Goal: Task Accomplishment & Management: Complete application form

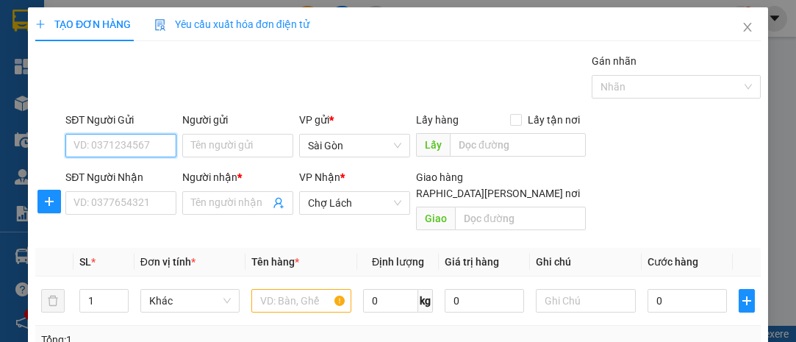
click at [119, 140] on input "SĐT Người Gửi" at bounding box center [120, 146] width 111 height 24
type input "5"
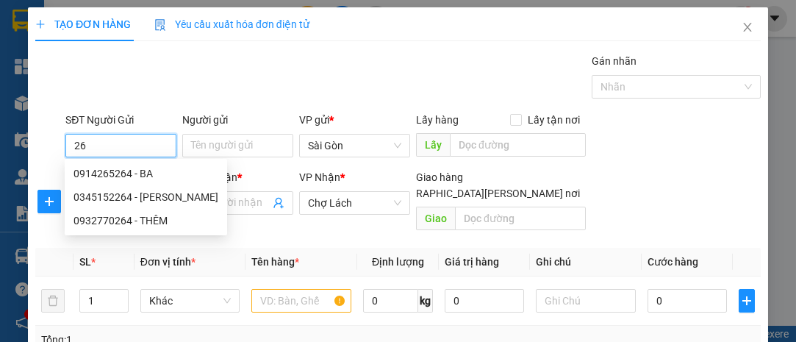
type input "2"
click at [130, 199] on div "0365264115 - [PERSON_NAME]" at bounding box center [146, 197] width 145 height 16
type input "0365264115"
type input "DUNG"
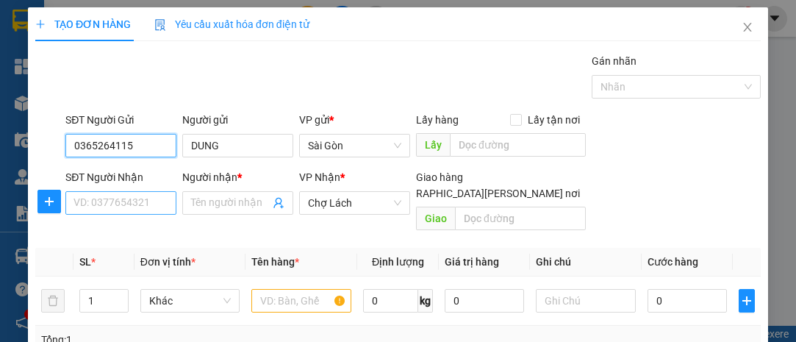
type input "0365264115"
click at [139, 204] on input "SĐT Người Nhận" at bounding box center [120, 203] width 111 height 24
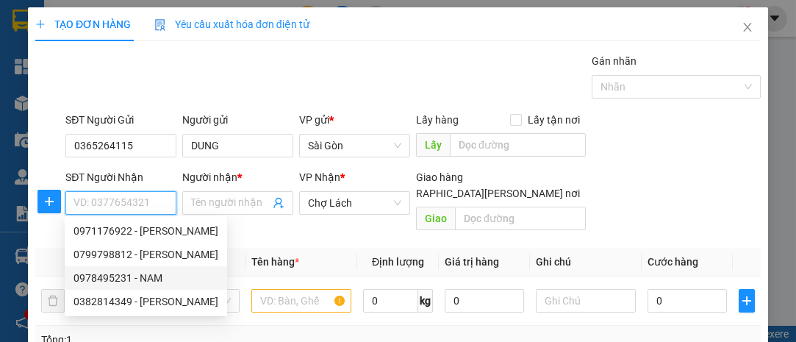
click at [158, 272] on div "0978495231 - NAM" at bounding box center [146, 278] width 145 height 16
type input "0978495231"
type input "NAM"
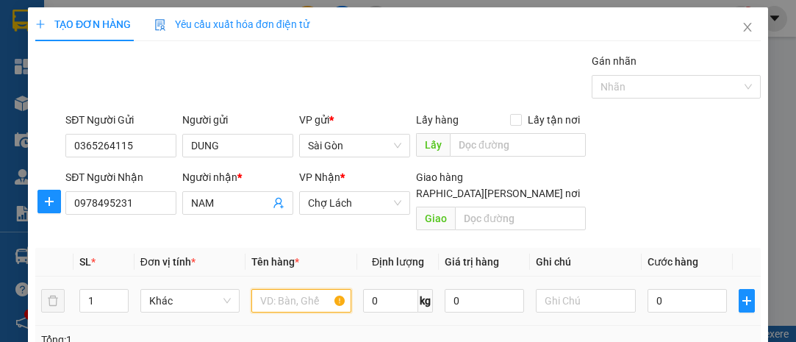
click at [277, 290] on input "text" at bounding box center [301, 301] width 100 height 24
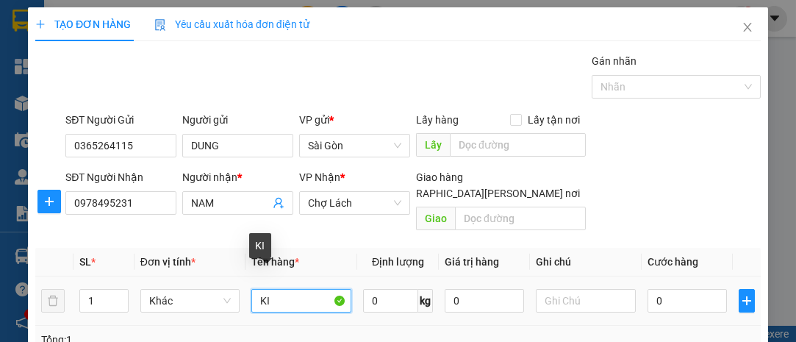
click at [279, 289] on input "KI" at bounding box center [301, 301] width 100 height 24
type input "KIỆN"
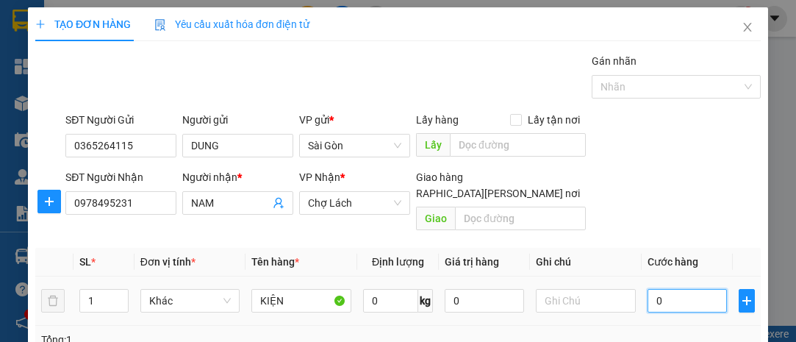
click at [677, 289] on input "0" at bounding box center [687, 301] width 79 height 24
type input "004"
type input "4"
type input "0.040"
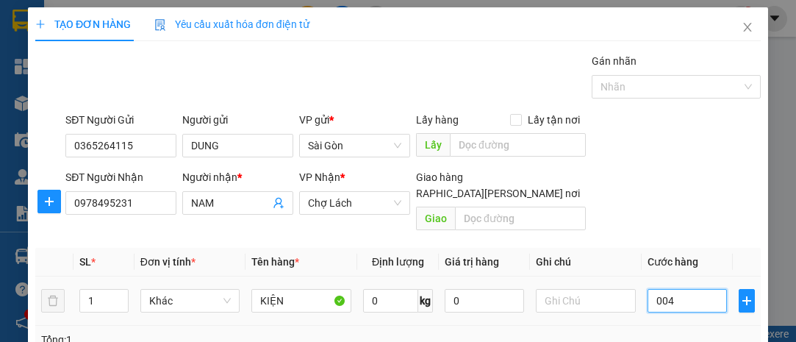
type input "40"
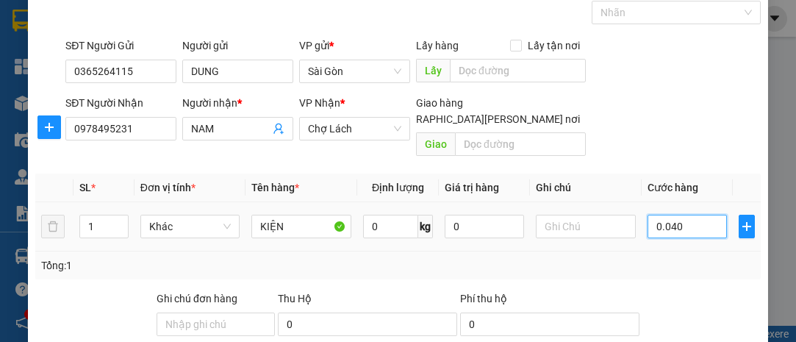
scroll to position [199, 0]
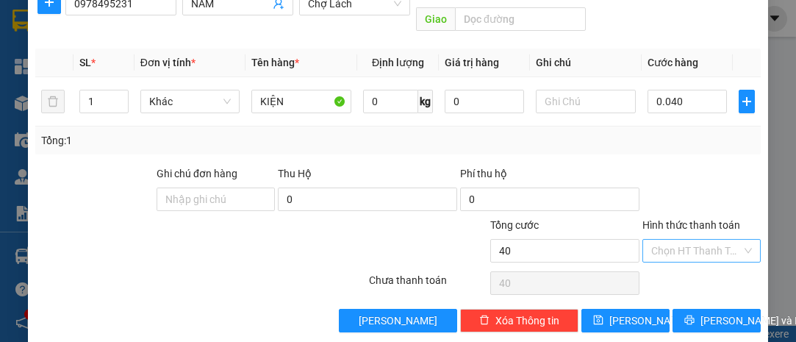
click at [681, 240] on input "Hình thức thanh toán" at bounding box center [696, 251] width 90 height 22
type input "40.000"
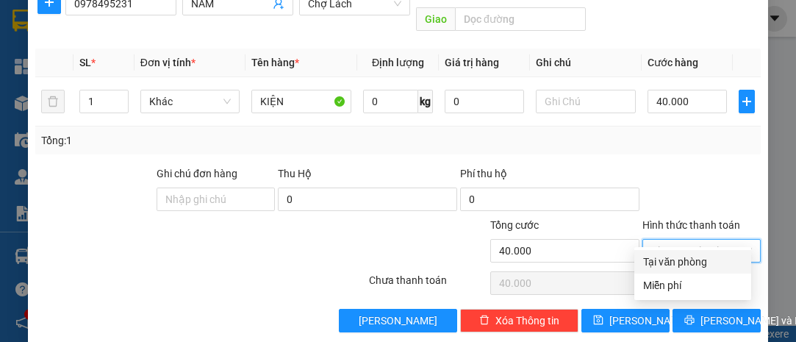
click at [683, 262] on div "Tại văn phòng" at bounding box center [692, 262] width 99 height 16
type input "0"
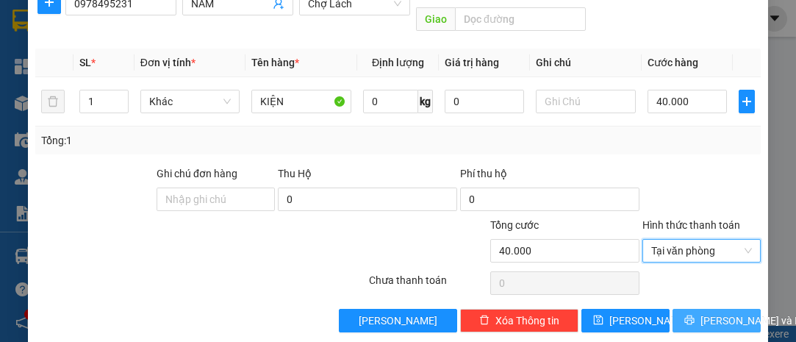
click at [718, 312] on span "[PERSON_NAME] và In" at bounding box center [752, 320] width 103 height 16
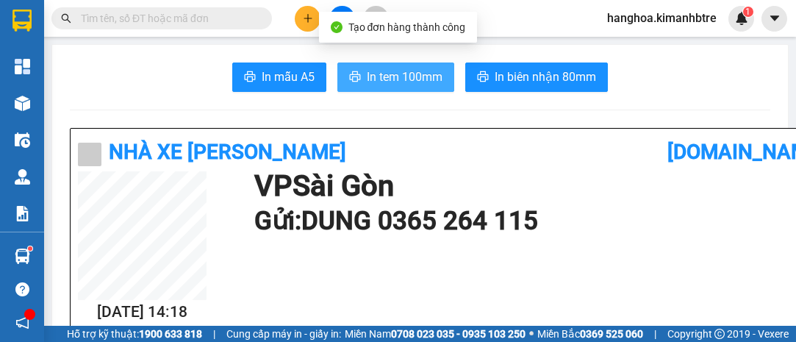
click at [393, 82] on span "In tem 100mm" at bounding box center [405, 77] width 76 height 18
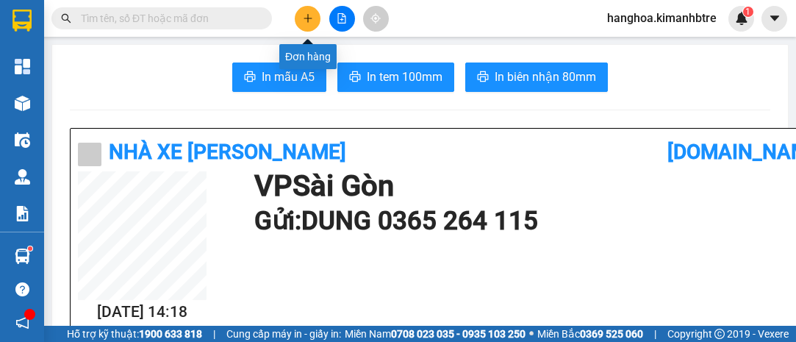
click at [303, 10] on button at bounding box center [308, 19] width 26 height 26
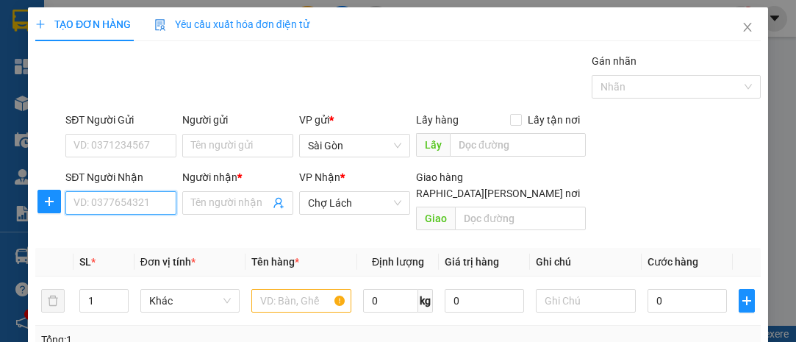
click at [124, 203] on input "SĐT Người Nhận" at bounding box center [120, 203] width 111 height 24
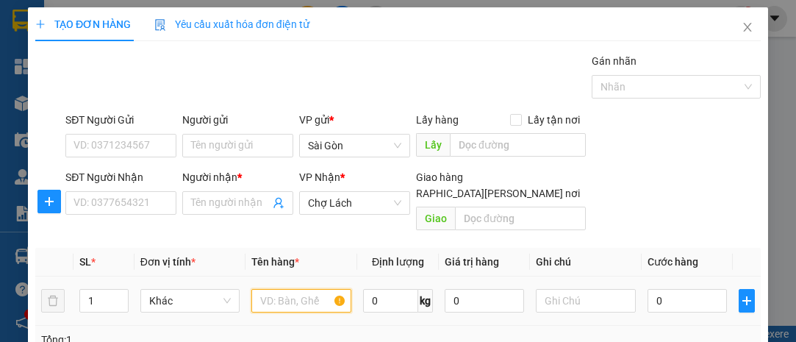
click at [298, 291] on input "text" at bounding box center [301, 301] width 100 height 24
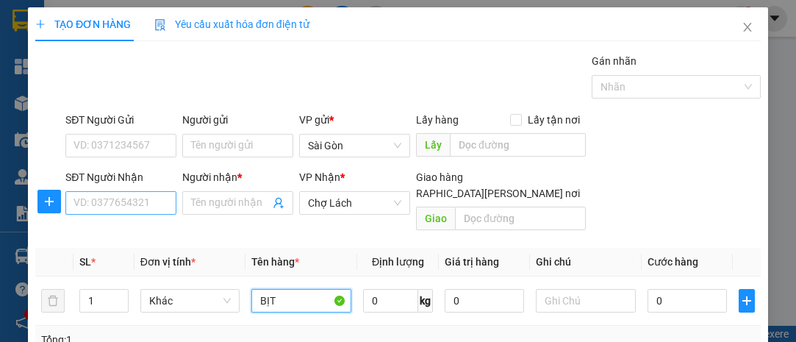
type input "BỊT"
click at [85, 199] on input "SĐT Người Nhận" at bounding box center [120, 203] width 111 height 24
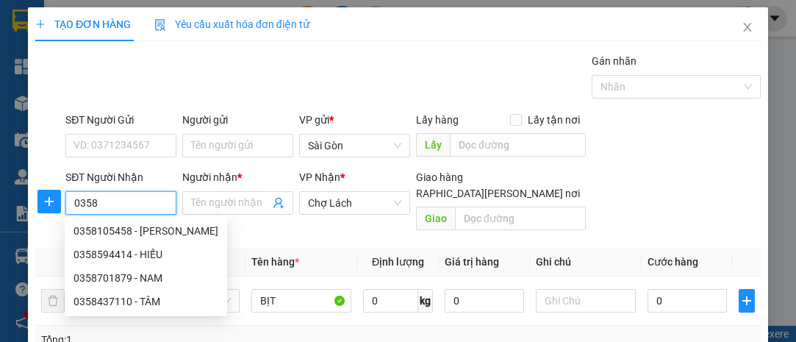
click at [101, 274] on div "0358701879 - NAM" at bounding box center [146, 278] width 145 height 16
type input "0358701879"
type input "NAM"
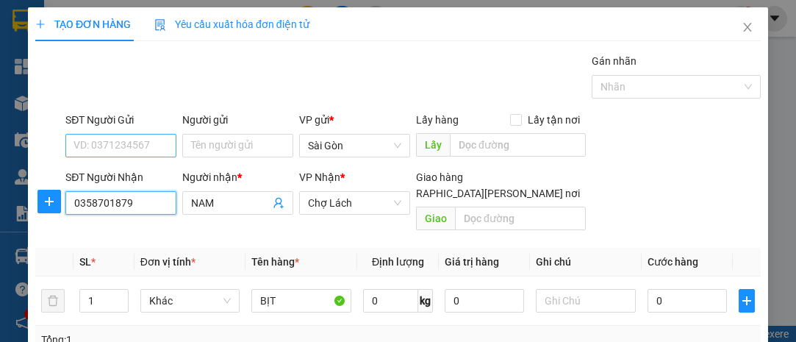
type input "0358701879"
click at [138, 143] on input "SĐT Người Gửi" at bounding box center [120, 146] width 111 height 24
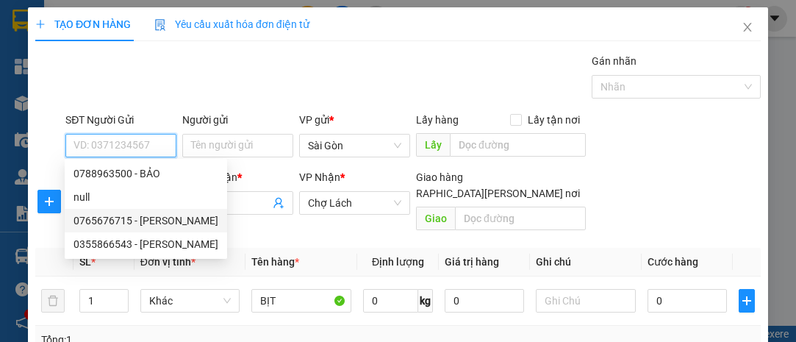
click at [161, 221] on div "0765676715 - [PERSON_NAME]" at bounding box center [146, 220] width 145 height 16
type input "0765676715"
type input "PHƯƠNG"
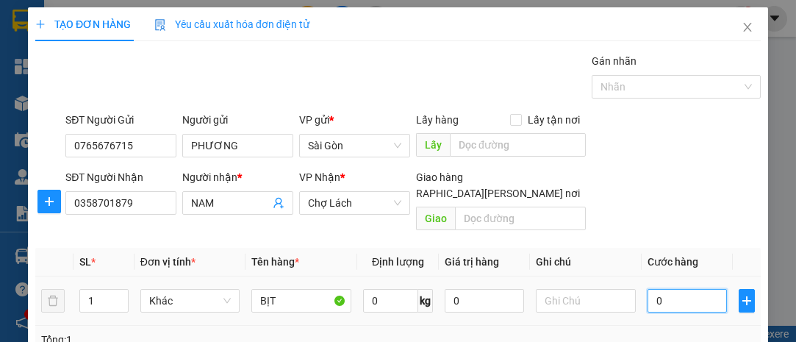
click at [696, 289] on input "0" at bounding box center [687, 301] width 79 height 24
type input "003"
type input "3"
type input "0.030"
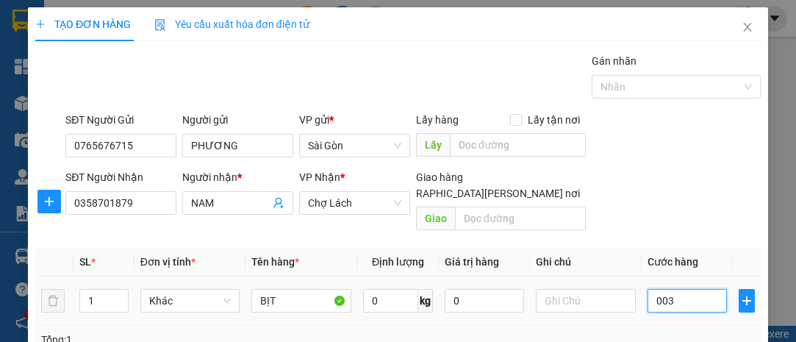
type input "30"
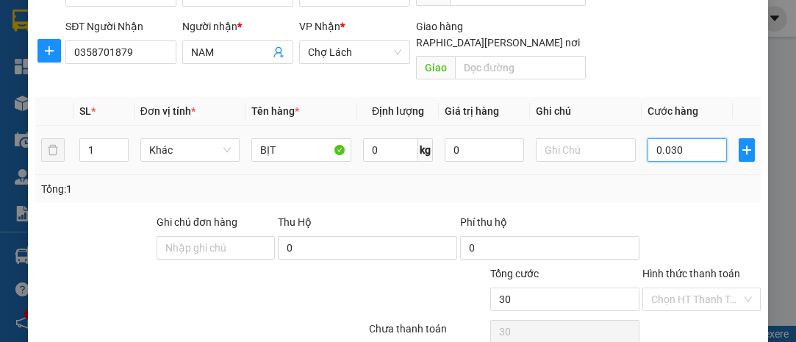
scroll to position [199, 0]
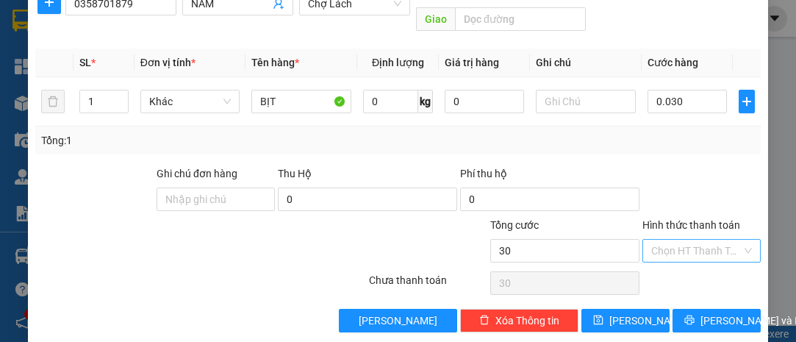
click at [679, 240] on input "Hình thức thanh toán" at bounding box center [696, 251] width 90 height 22
type input "30.000"
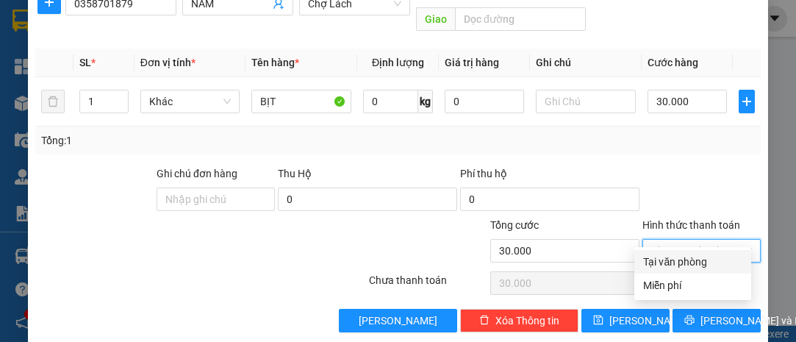
click at [685, 257] on div "Tại văn phòng" at bounding box center [692, 262] width 99 height 16
type input "0"
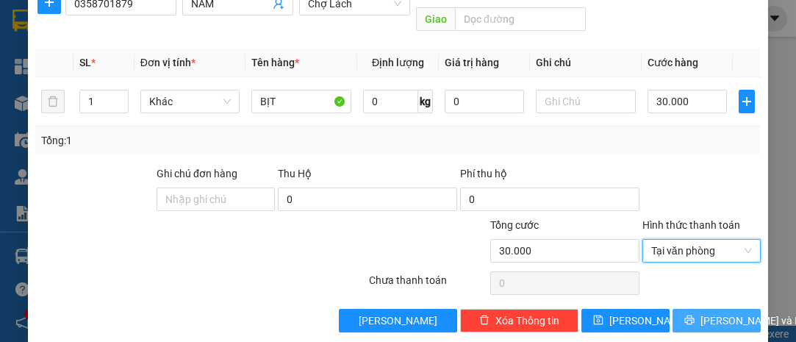
click at [726, 312] on span "[PERSON_NAME] và In" at bounding box center [752, 320] width 103 height 16
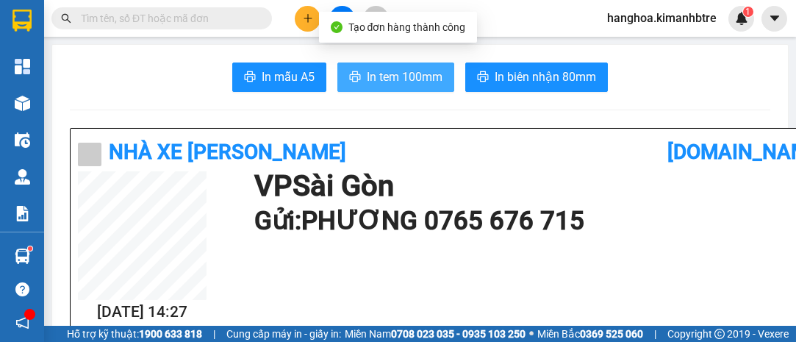
click at [413, 72] on span "In tem 100mm" at bounding box center [405, 77] width 76 height 18
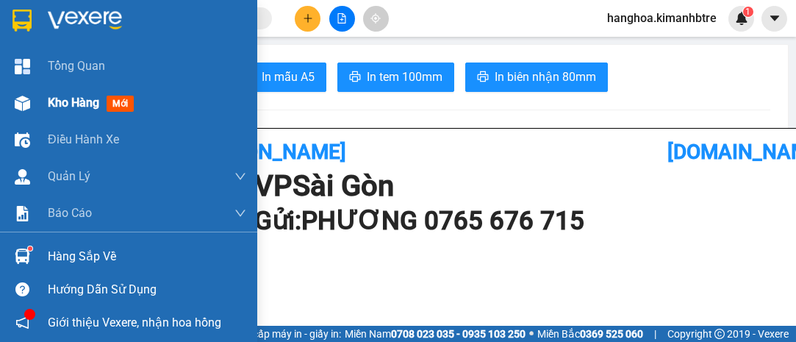
drag, startPoint x: 82, startPoint y: 101, endPoint x: 132, endPoint y: 113, distance: 51.4
click at [82, 101] on span "Kho hàng" at bounding box center [73, 103] width 51 height 14
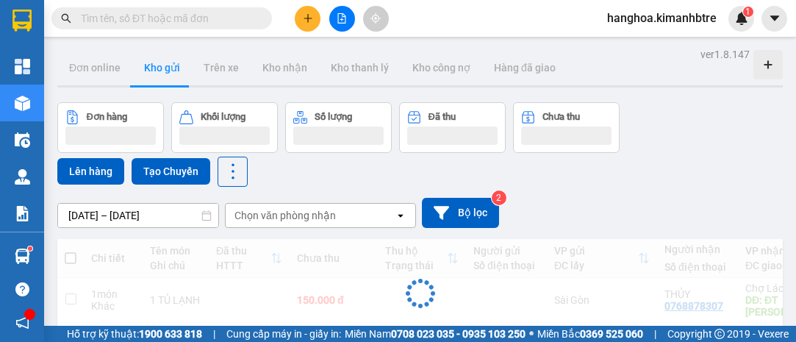
scroll to position [67, 0]
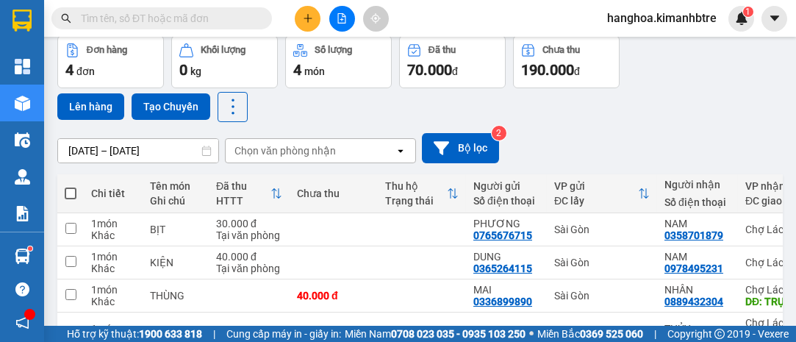
click at [70, 189] on span at bounding box center [71, 193] width 12 height 12
click at [71, 186] on input "checkbox" at bounding box center [71, 186] width 0 height 0
checkbox input "true"
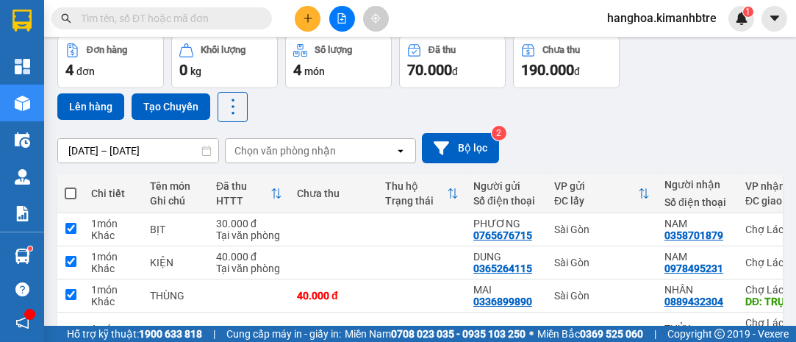
checkbox input "true"
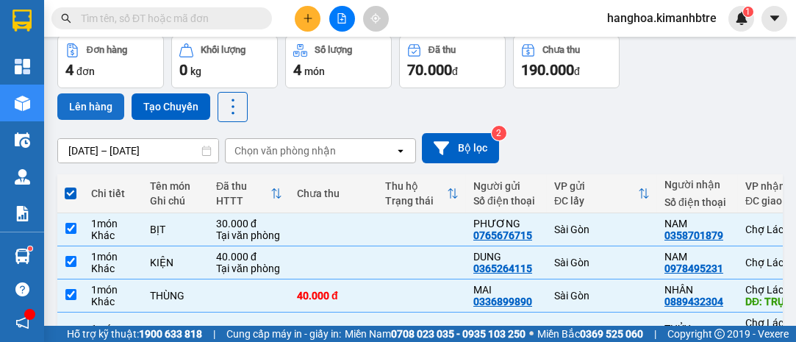
click at [96, 97] on button "Lên hàng" at bounding box center [90, 106] width 67 height 26
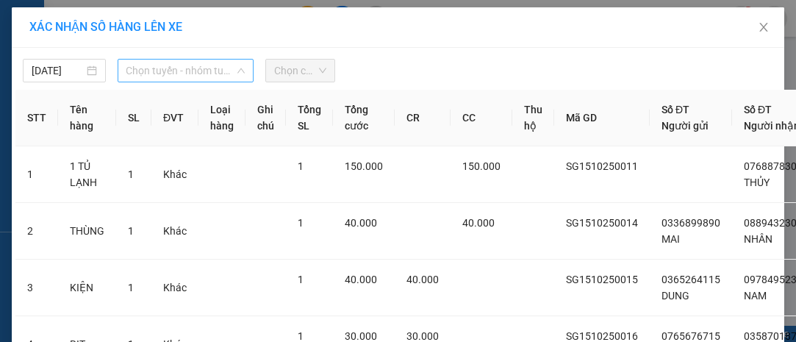
click at [158, 74] on span "Chọn tuyến - nhóm tuyến" at bounding box center [185, 71] width 119 height 22
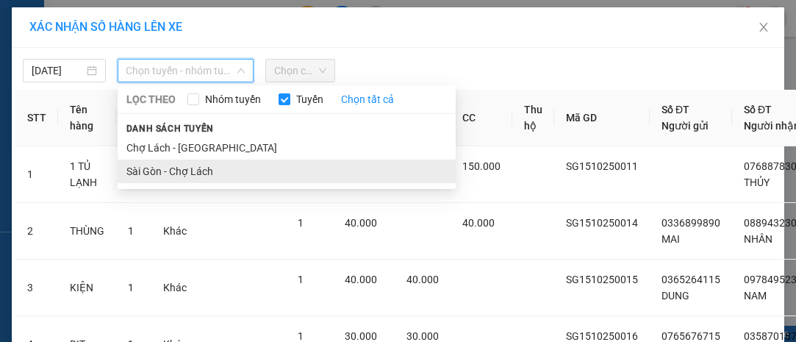
click at [243, 170] on li "Sài Gòn - Chợ Lách" at bounding box center [287, 172] width 338 height 24
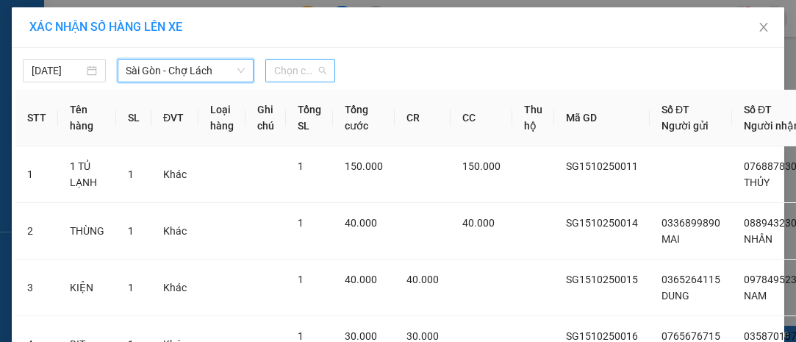
click at [285, 64] on span "Chọn chuyến" at bounding box center [299, 71] width 51 height 22
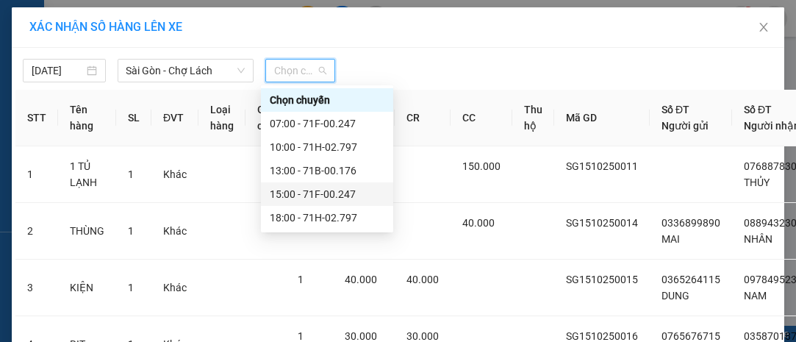
click at [378, 186] on div "15:00 - 71F-00.247" at bounding box center [327, 194] width 115 height 16
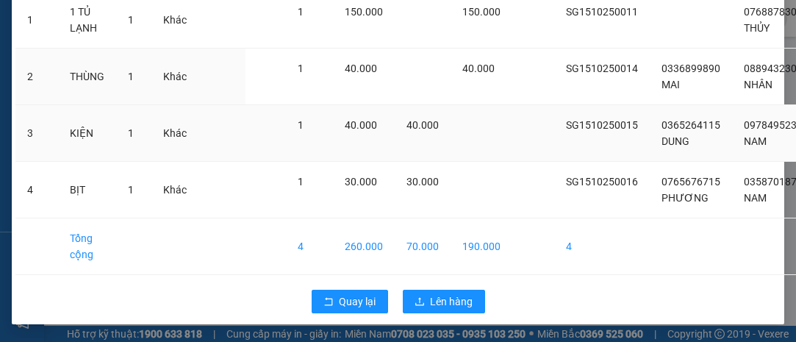
scroll to position [210, 0]
click at [451, 297] on span "Lên hàng" at bounding box center [452, 301] width 43 height 16
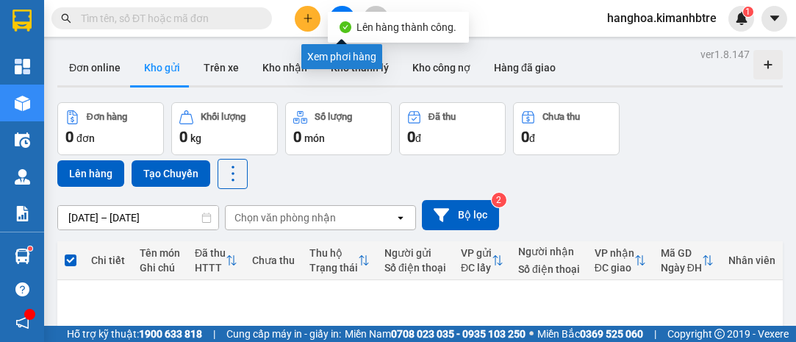
click at [338, 10] on button at bounding box center [342, 19] width 26 height 26
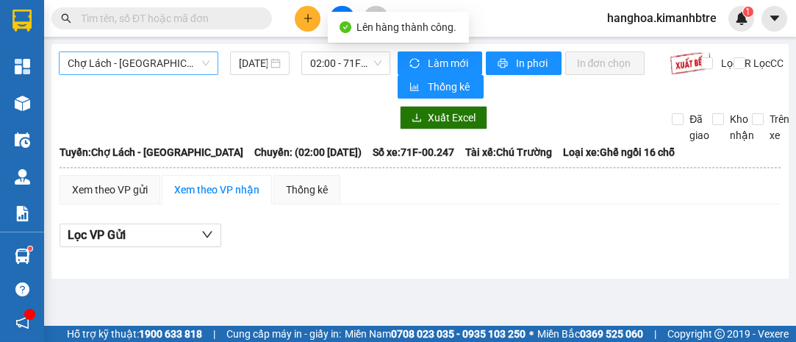
click at [177, 62] on span "Chợ Lách - [GEOGRAPHIC_DATA]" at bounding box center [139, 63] width 142 height 22
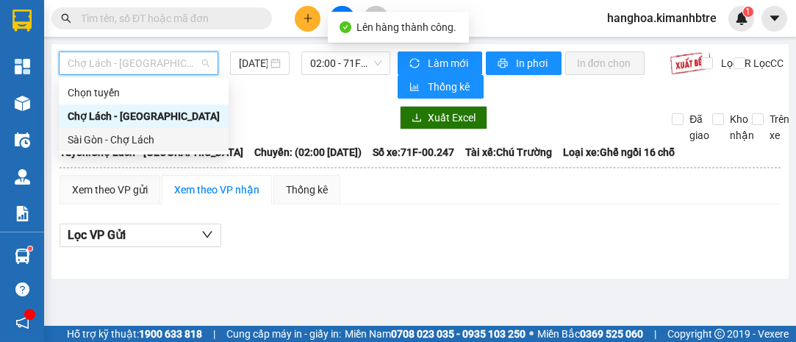
click at [188, 137] on div "Sài Gòn - Chợ Lách" at bounding box center [144, 140] width 152 height 16
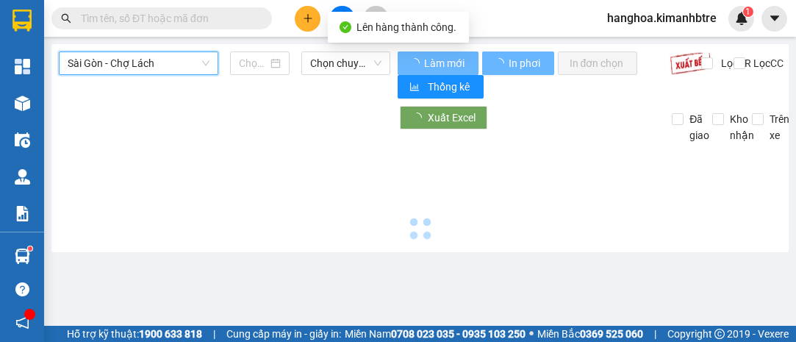
type input "[DATE]"
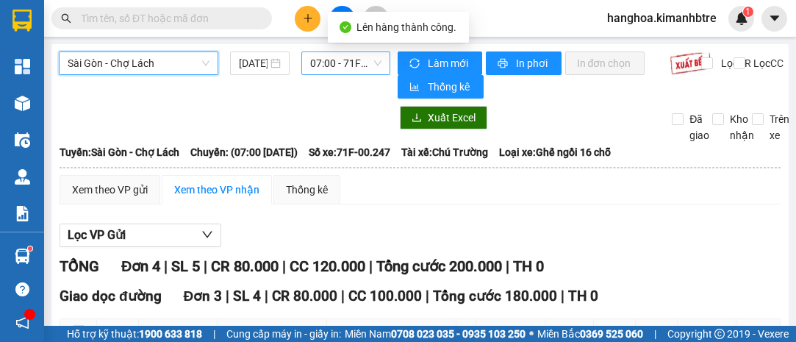
click at [336, 67] on span "07:00 - 71F-00.247" at bounding box center [345, 63] width 71 height 22
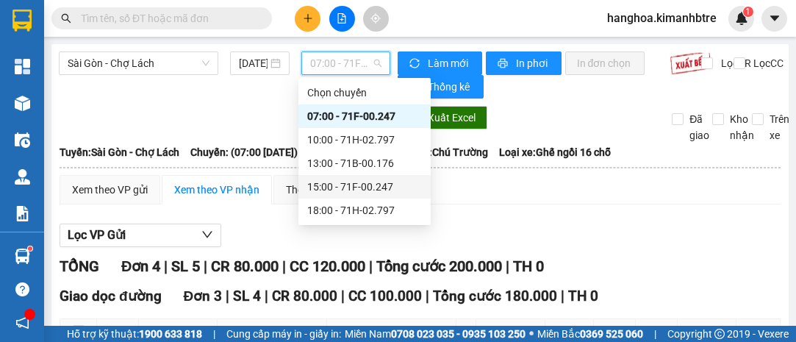
click at [396, 188] on div "15:00 - 71F-00.247" at bounding box center [364, 187] width 115 height 16
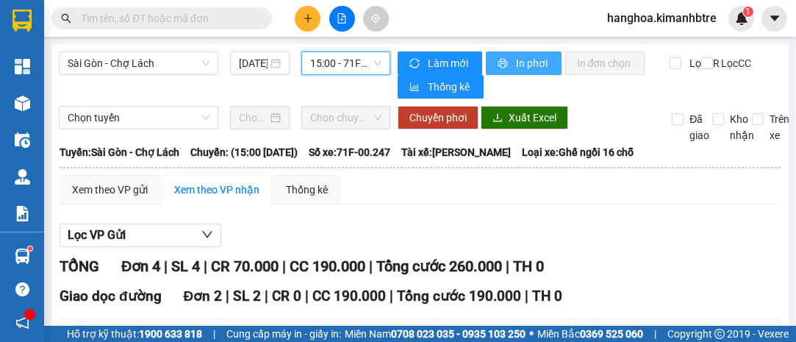
click at [516, 67] on span "In phơi" at bounding box center [533, 63] width 34 height 16
click at [524, 61] on span "In phơi" at bounding box center [533, 63] width 34 height 16
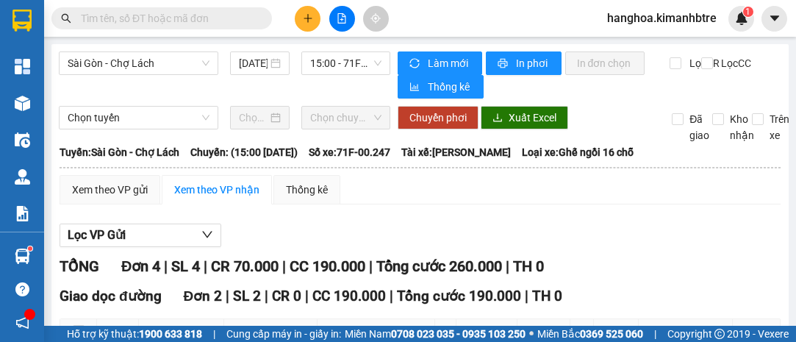
click at [301, 15] on button at bounding box center [308, 19] width 26 height 26
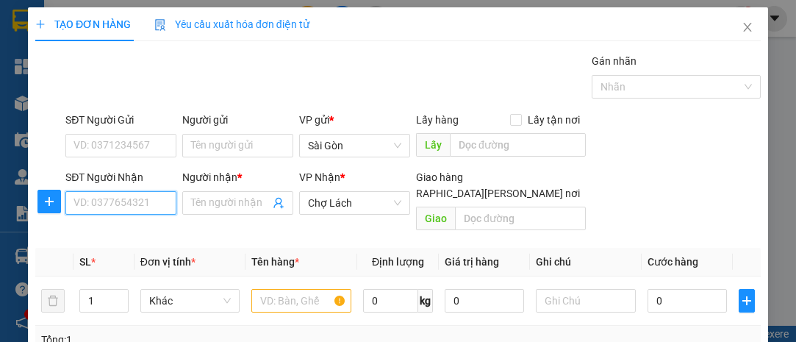
click at [110, 198] on input "SĐT Người Nhận" at bounding box center [120, 203] width 111 height 24
type input "0365888513"
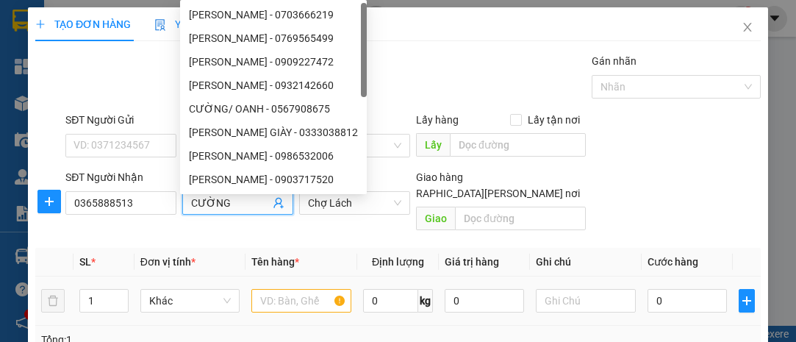
type input "CƯỜNG"
click at [268, 278] on td at bounding box center [302, 300] width 112 height 49
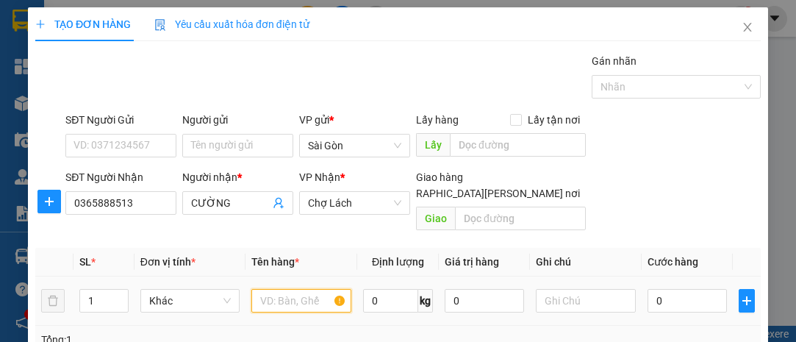
click at [271, 289] on input "text" at bounding box center [301, 301] width 100 height 24
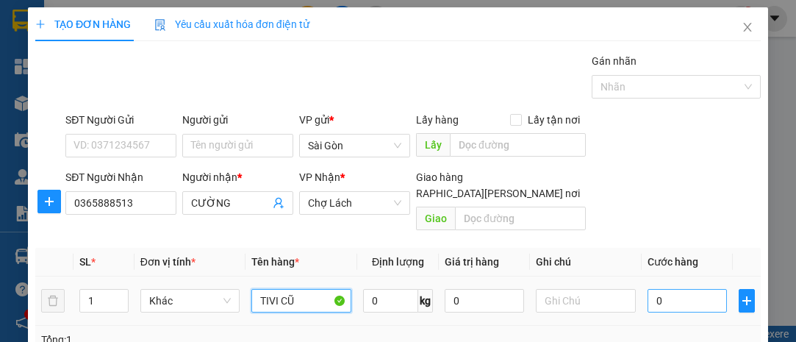
type input "TIVI CŨ"
click at [680, 289] on input "0" at bounding box center [687, 301] width 79 height 24
type input "001"
type input "1"
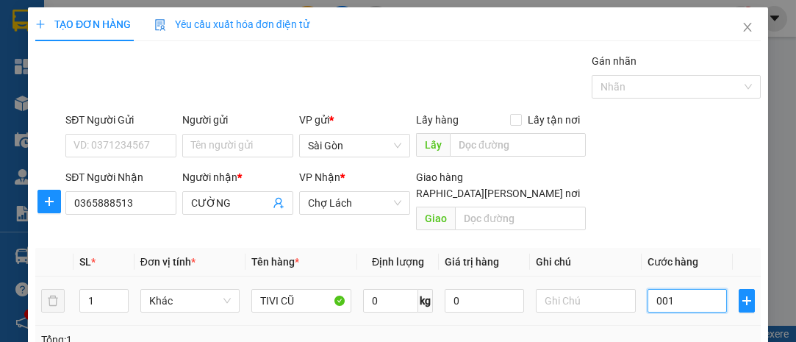
type input "0.010"
type input "10"
type input "00.100"
type input "100"
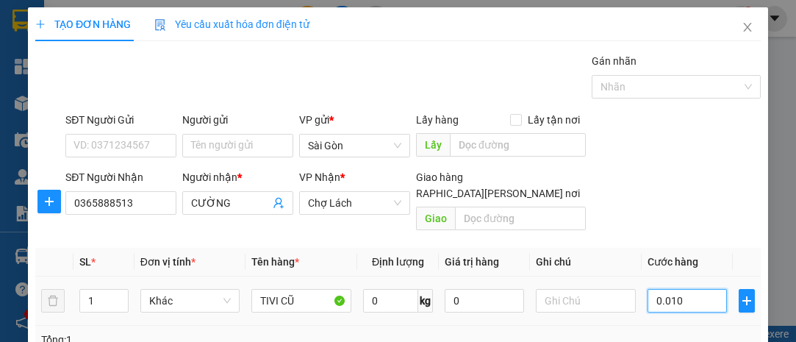
type input "100"
type input "100.000"
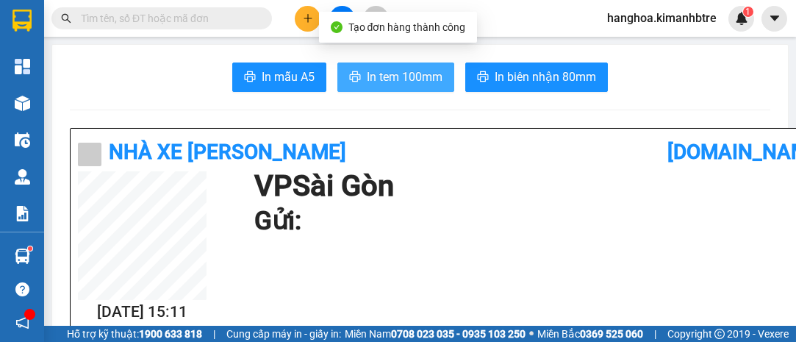
click at [407, 74] on span "In tem 100mm" at bounding box center [405, 77] width 76 height 18
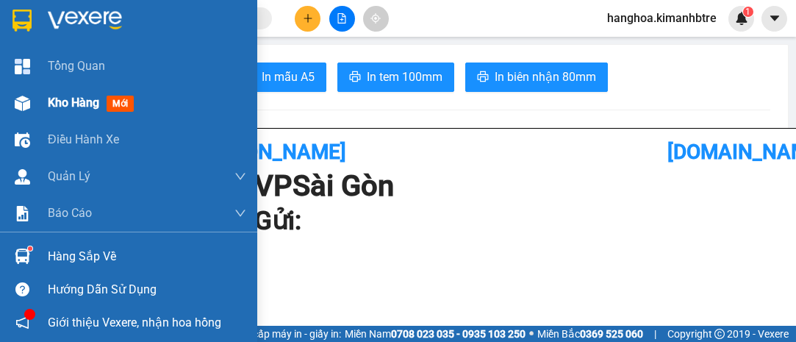
click at [63, 97] on span "Kho hàng" at bounding box center [73, 103] width 51 height 14
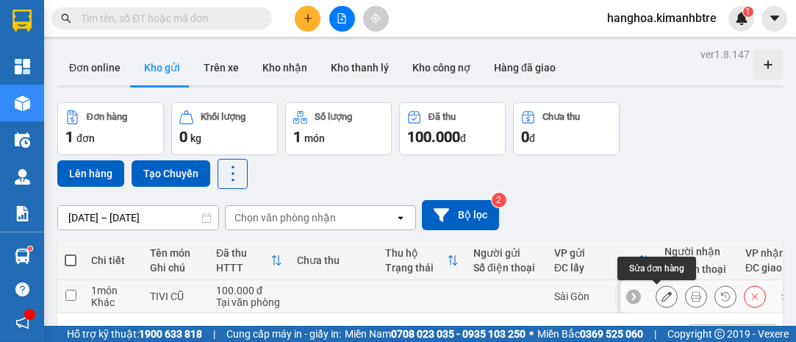
click at [662, 291] on icon at bounding box center [667, 296] width 10 height 10
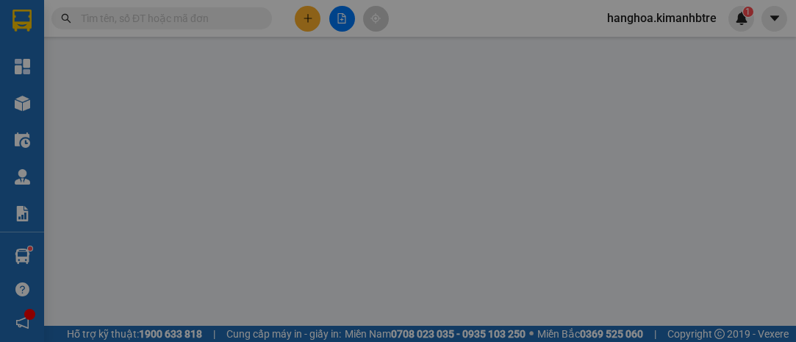
type input "0365888513"
type input "CƯỜNG"
type input "0"
type input "100.000"
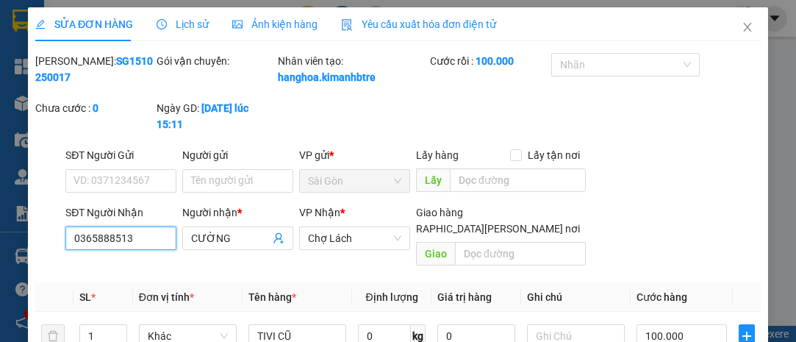
drag, startPoint x: 130, startPoint y: 237, endPoint x: 65, endPoint y: 240, distance: 64.7
click at [65, 240] on input "0365888513" at bounding box center [120, 238] width 111 height 24
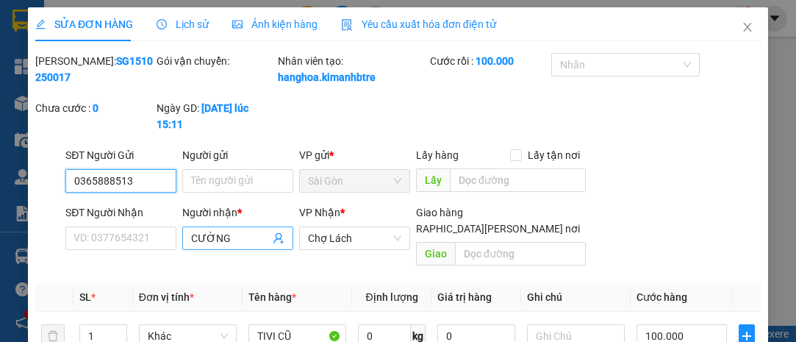
type input "0365888513"
drag, startPoint x: 237, startPoint y: 230, endPoint x: 165, endPoint y: 231, distance: 72.8
click at [165, 231] on div "SĐT Người [PERSON_NAME]: 0377654321 Người [PERSON_NAME] * [PERSON_NAME] [PERSON…" at bounding box center [412, 238] width 701 height 68
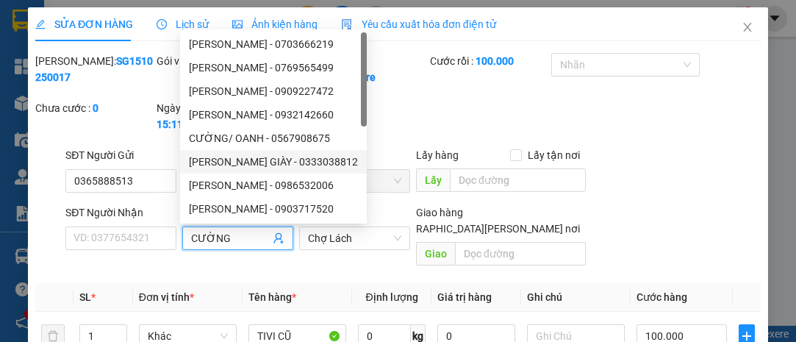
click at [371, 140] on div "Mã ĐH: SG1510250017 Gói vận chuyển: [PERSON_NAME] tạo: hanghoa.kimanhbtre Cước …" at bounding box center [398, 100] width 729 height 94
click at [380, 115] on div "Mã ĐH: SG1510250017 Gói vận chuyển: [PERSON_NAME] tạo: hanghoa.kimanhbtre Cước …" at bounding box center [398, 100] width 729 height 94
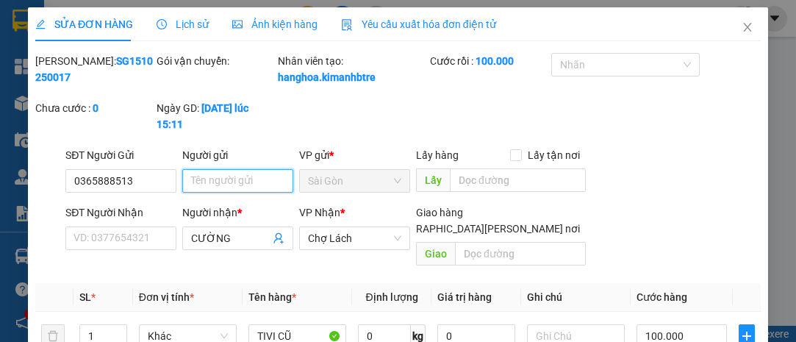
click at [219, 176] on input "Người gửi" at bounding box center [237, 181] width 111 height 24
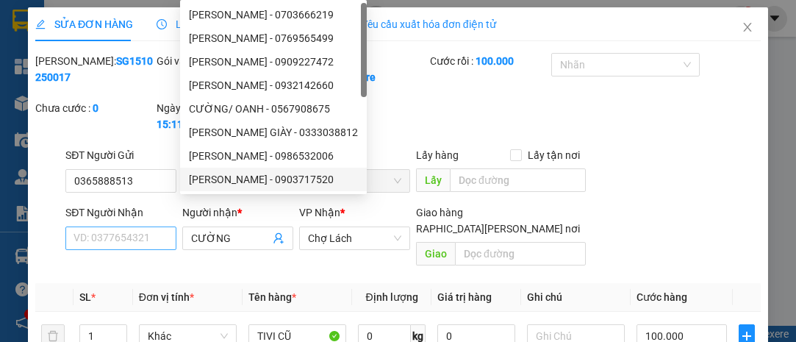
type input "CƯỜNG"
click at [141, 244] on input "SĐT Người Nhận" at bounding box center [120, 238] width 111 height 24
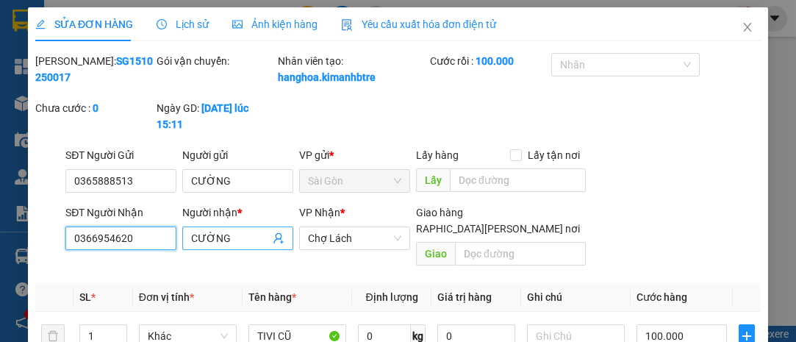
type input "0366954620"
click at [237, 238] on input "CƯỜNG" at bounding box center [230, 238] width 79 height 16
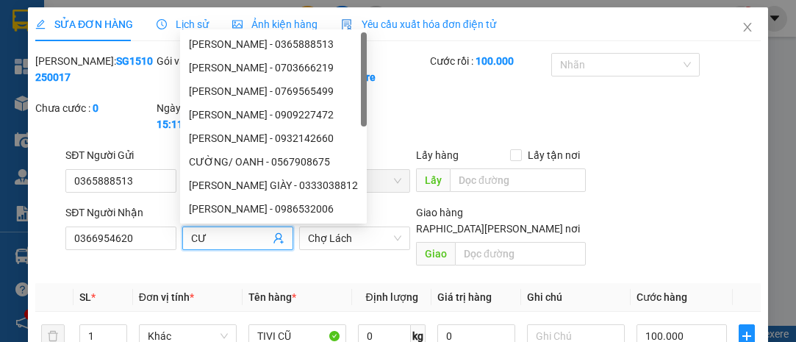
type input "C"
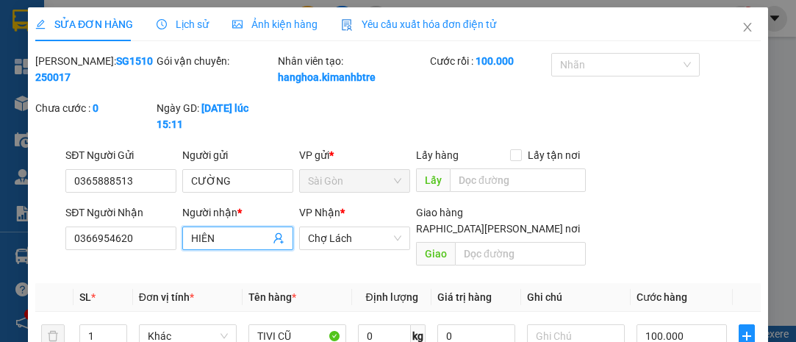
type input "HIỀN"
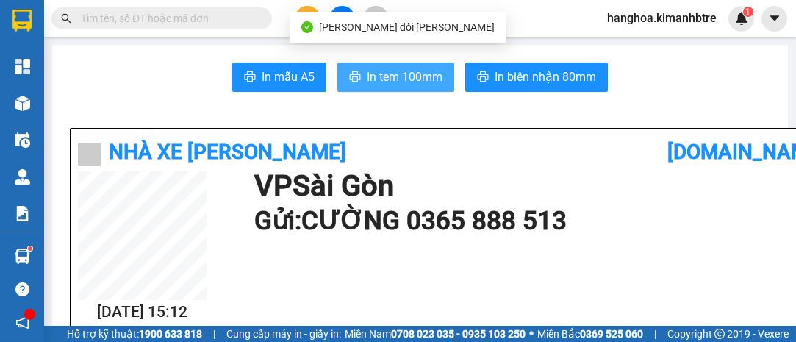
click at [374, 69] on span "In tem 100mm" at bounding box center [405, 77] width 76 height 18
